Goal: Task Accomplishment & Management: Use online tool/utility

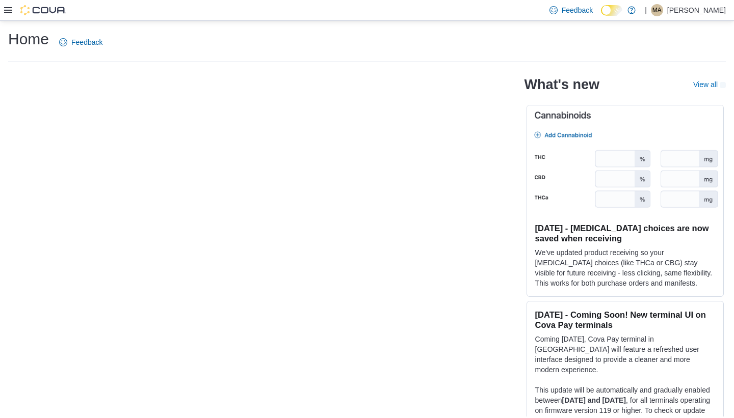
scroll to position [1, 0]
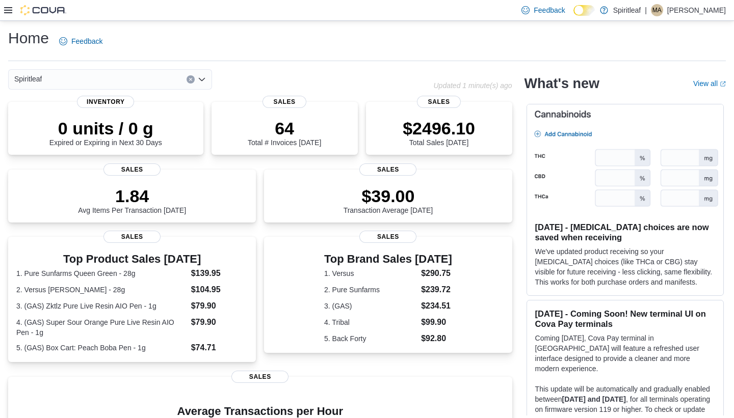
click at [11, 10] on icon at bounding box center [8, 10] width 8 height 6
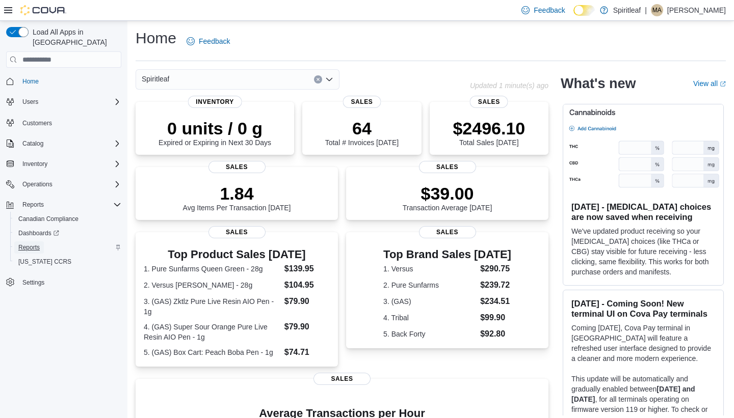
click at [40, 244] on span "Reports" at bounding box center [28, 248] width 21 height 8
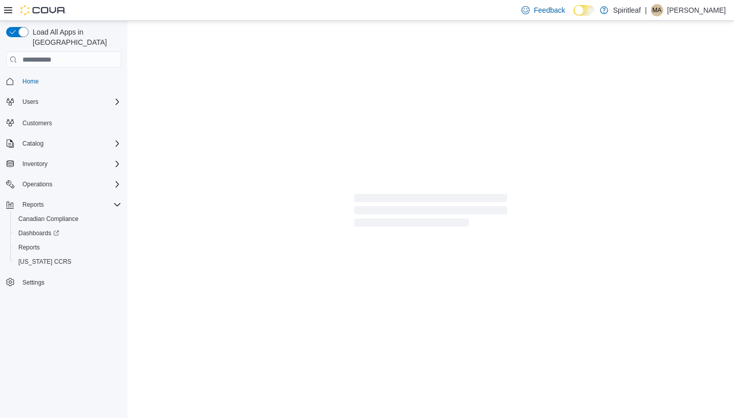
click at [9, 11] on icon at bounding box center [8, 10] width 8 height 8
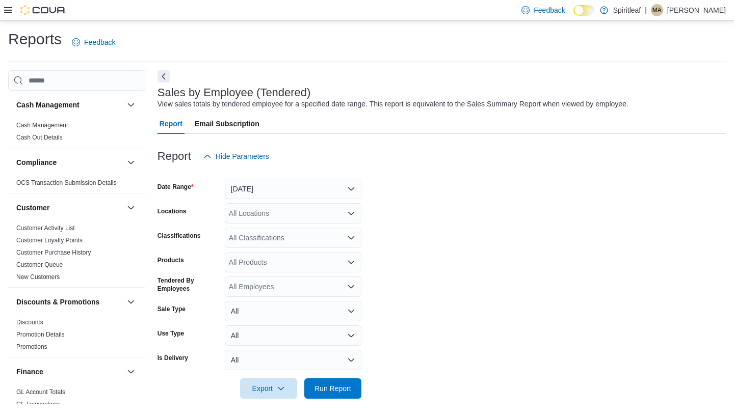
scroll to position [1, 0]
click at [258, 184] on button "[DATE]" at bounding box center [293, 188] width 137 height 20
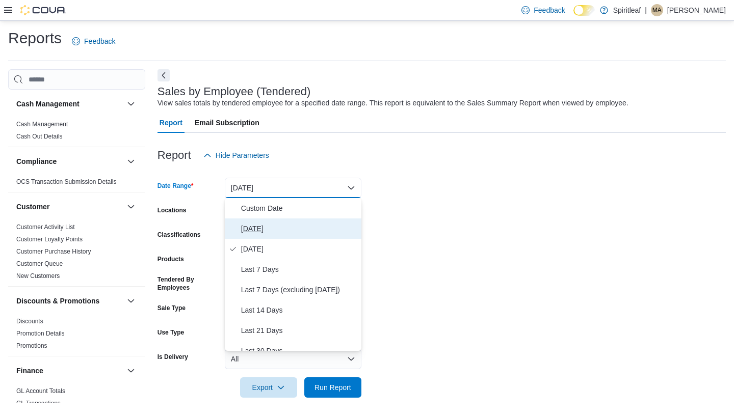
click at [253, 230] on span "[DATE]" at bounding box center [299, 229] width 116 height 12
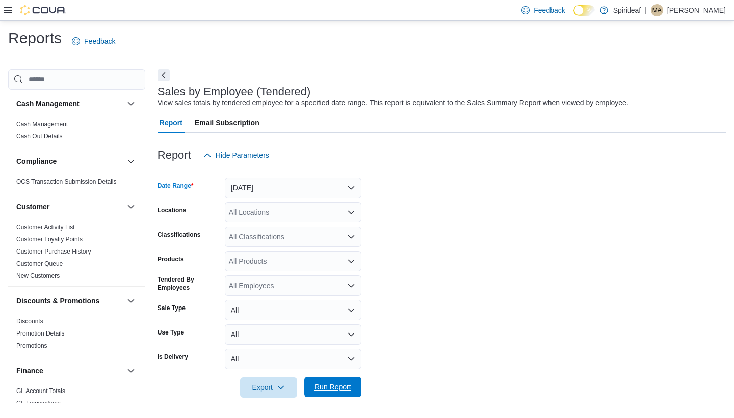
click at [347, 384] on span "Run Report" at bounding box center [332, 387] width 37 height 10
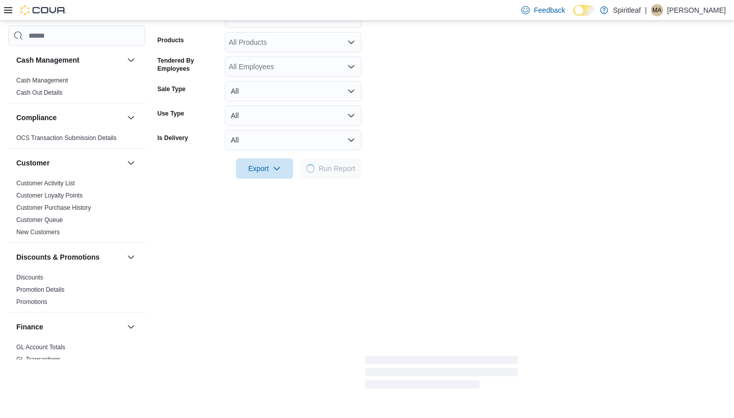
scroll to position [221, 0]
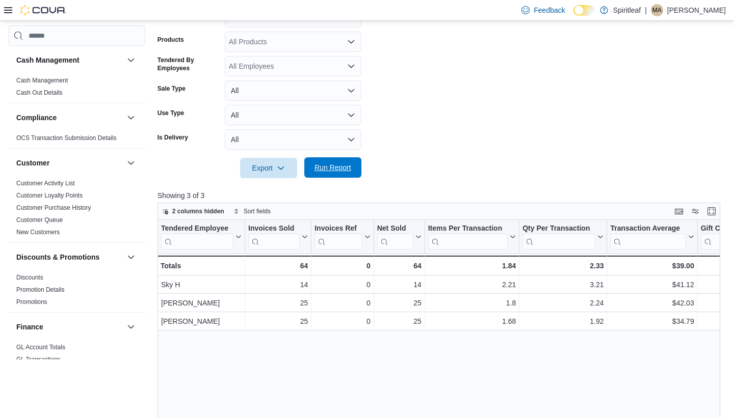
click at [334, 172] on span "Run Report" at bounding box center [332, 168] width 37 height 10
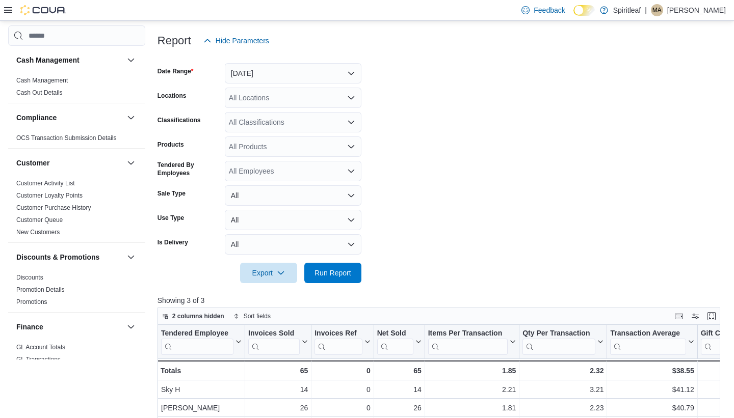
scroll to position [0, 0]
